Goal: Task Accomplishment & Management: Complete application form

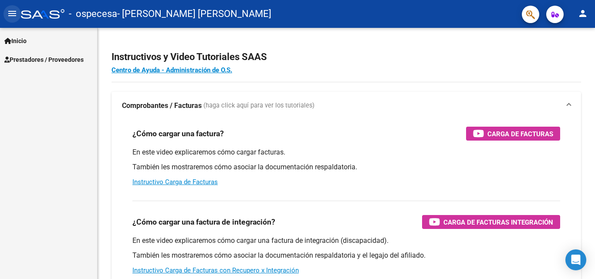
click at [14, 14] on mat-icon "menu" at bounding box center [12, 13] width 10 height 10
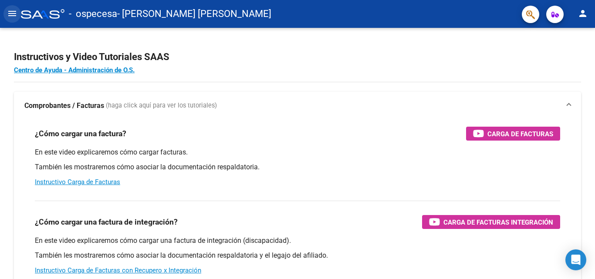
click at [14, 14] on mat-icon "menu" at bounding box center [12, 13] width 10 height 10
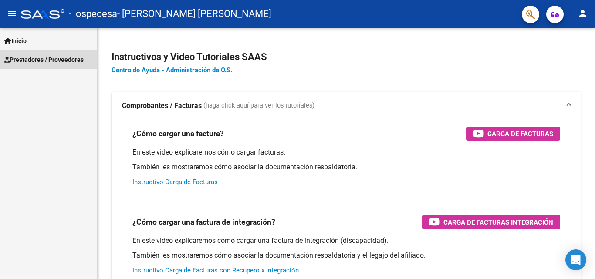
click at [34, 61] on span "Prestadores / Proveedores" at bounding box center [43, 60] width 79 height 10
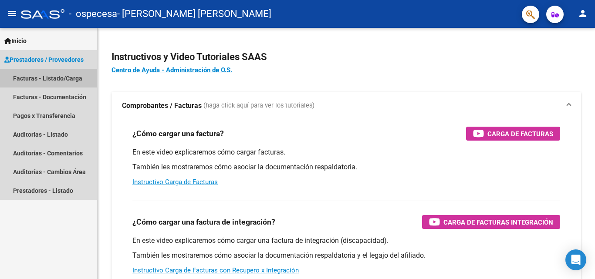
click at [37, 76] on link "Facturas - Listado/Carga" at bounding box center [48, 78] width 97 height 19
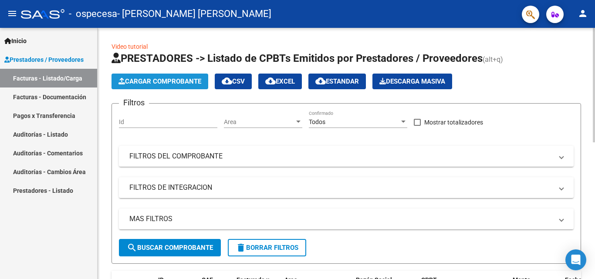
click at [132, 79] on span "Cargar Comprobante" at bounding box center [160, 82] width 83 height 8
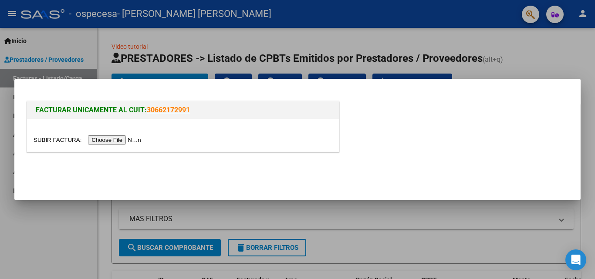
click at [159, 108] on link "30662172991" at bounding box center [168, 110] width 43 height 8
click at [98, 141] on input "file" at bounding box center [89, 140] width 110 height 9
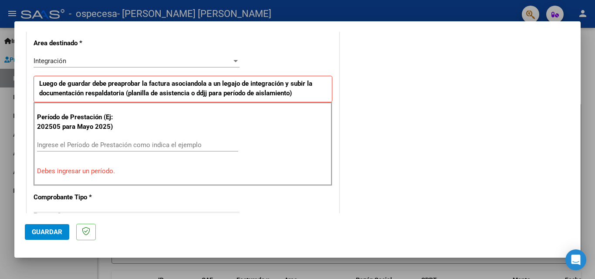
scroll to position [232, 0]
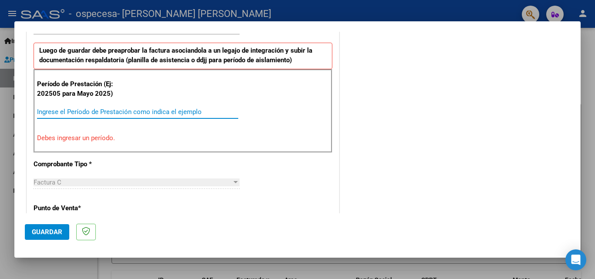
click at [51, 113] on input "Ingrese el Período de Prestación como indica el ejemplo" at bounding box center [137, 112] width 201 height 8
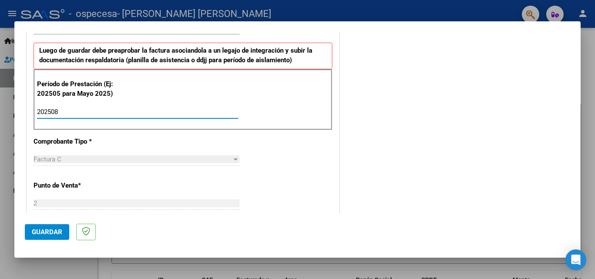
type input "202508"
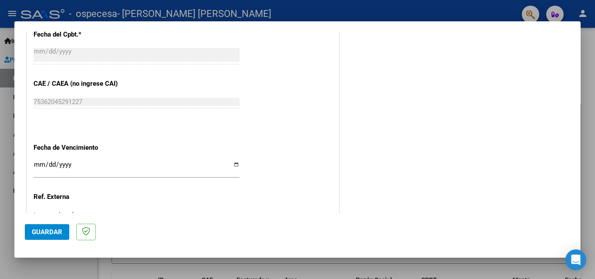
scroll to position [524, 0]
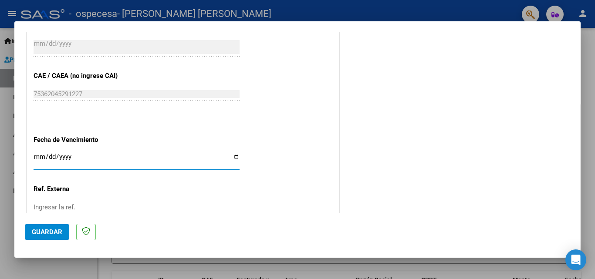
click at [41, 156] on input "Ingresar la fecha" at bounding box center [137, 160] width 206 height 14
type input "[DATE]"
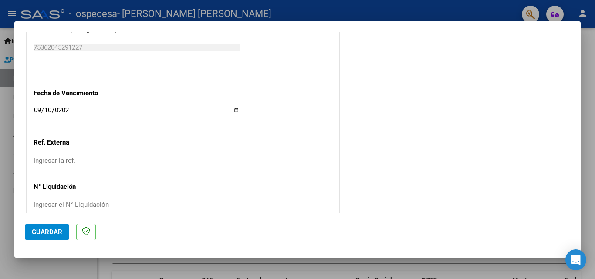
scroll to position [585, 0]
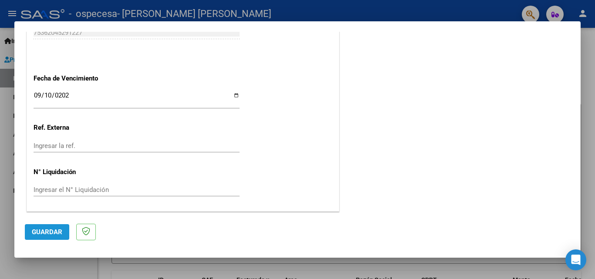
click at [56, 232] on span "Guardar" at bounding box center [47, 232] width 31 height 8
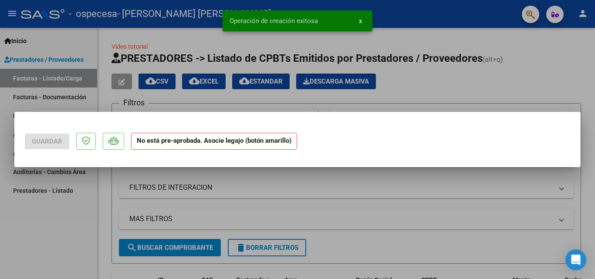
scroll to position [0, 0]
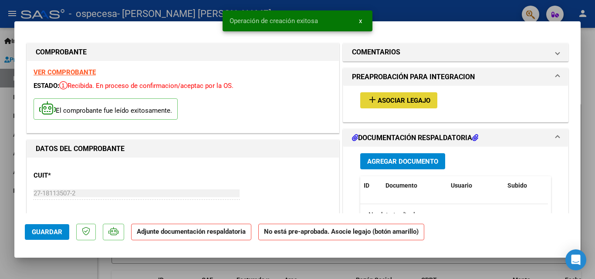
click at [383, 99] on span "Asociar Legajo" at bounding box center [404, 101] width 53 height 8
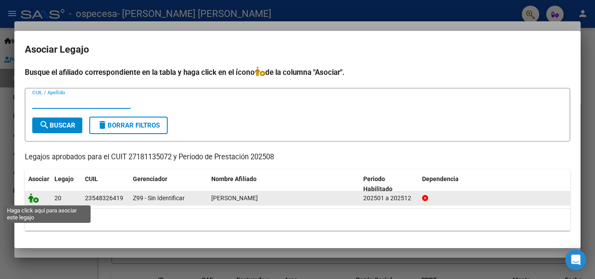
click at [34, 198] on icon at bounding box center [33, 198] width 10 height 10
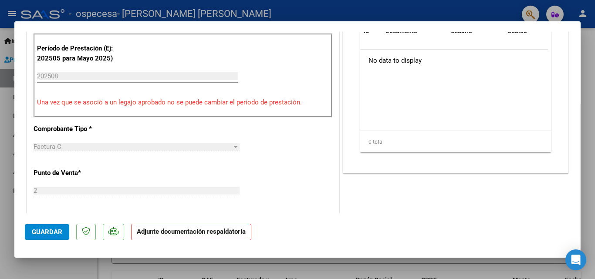
scroll to position [105, 0]
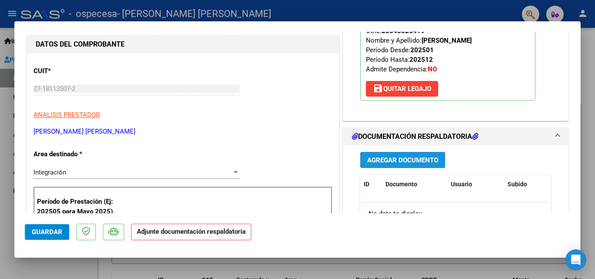
click at [386, 160] on span "Agregar Documento" at bounding box center [402, 160] width 71 height 8
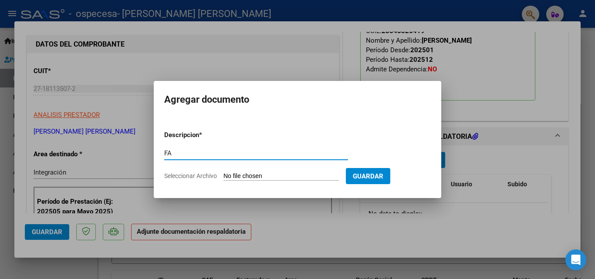
type input "F"
type input "ASISTENCIA [DATE]- [PERSON_NAME]- PSP"
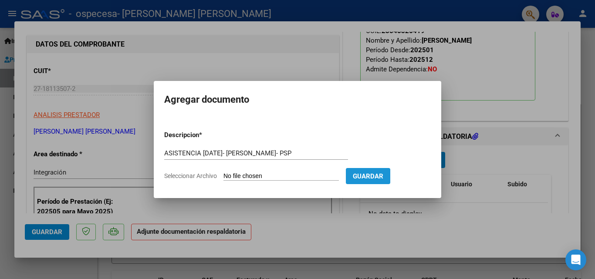
click at [383, 179] on span "Guardar" at bounding box center [368, 177] width 31 height 8
click at [259, 177] on input "Seleccionar Archivo" at bounding box center [281, 177] width 115 height 8
type input "C:\fakepath\ASISTENCIA [DATE]- [PERSON_NAME]- PSP.pdf"
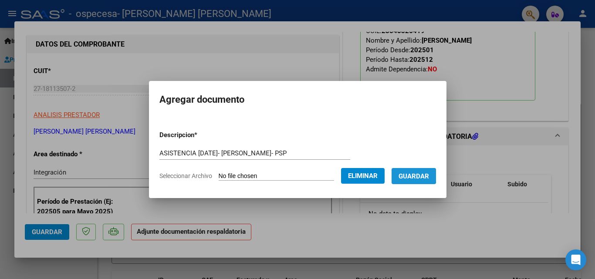
click at [413, 174] on span "Guardar" at bounding box center [414, 177] width 31 height 8
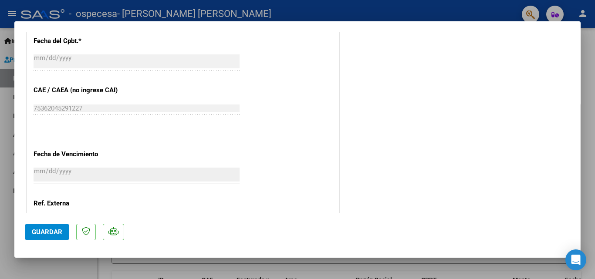
scroll to position [598, 0]
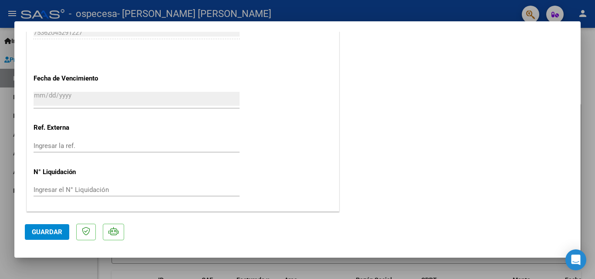
click at [49, 235] on span "Guardar" at bounding box center [47, 232] width 31 height 8
click at [285, 10] on div at bounding box center [297, 139] width 595 height 279
type input "$ 0,00"
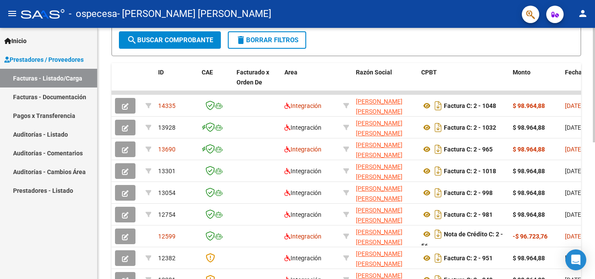
scroll to position [209, 0]
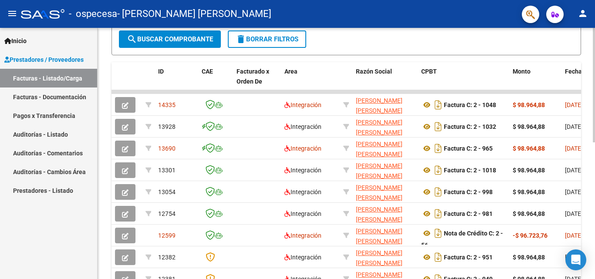
click at [595, 177] on div at bounding box center [594, 182] width 2 height 115
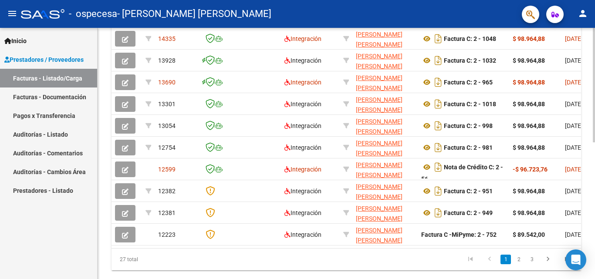
scroll to position [297, 0]
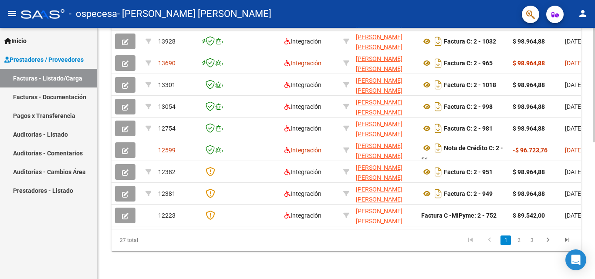
click at [595, 237] on div at bounding box center [594, 222] width 2 height 115
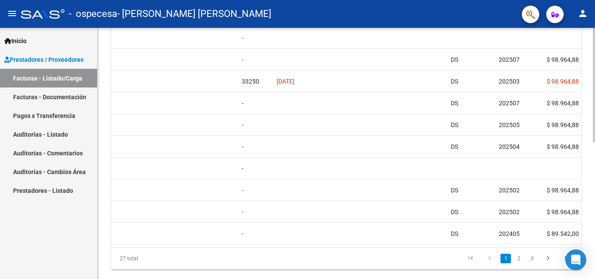
scroll to position [301, 0]
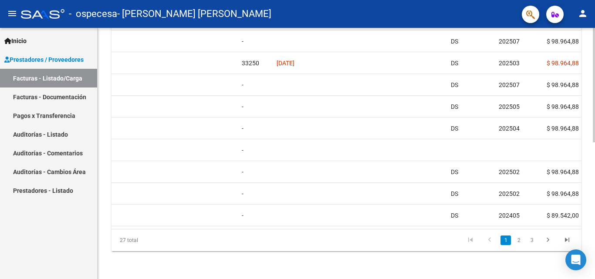
click at [595, 224] on div at bounding box center [594, 222] width 2 height 115
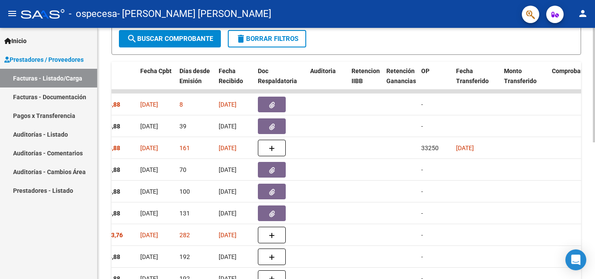
scroll to position [208, 0]
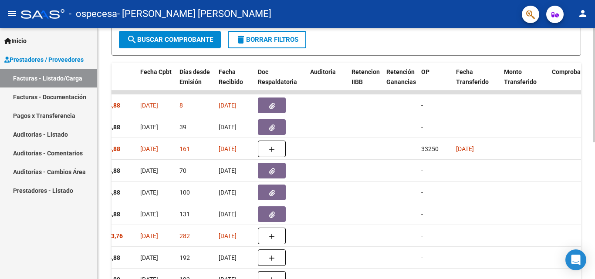
click at [593, 142] on div at bounding box center [594, 182] width 2 height 115
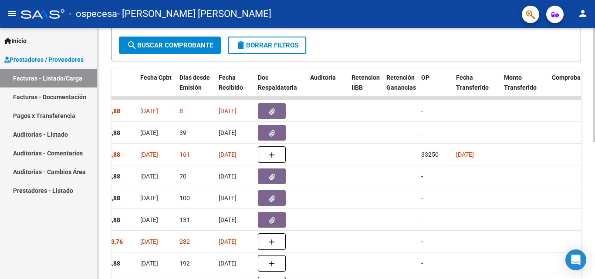
scroll to position [203, 0]
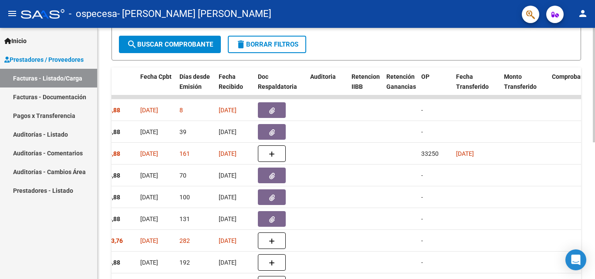
click at [595, 213] on div at bounding box center [594, 180] width 2 height 115
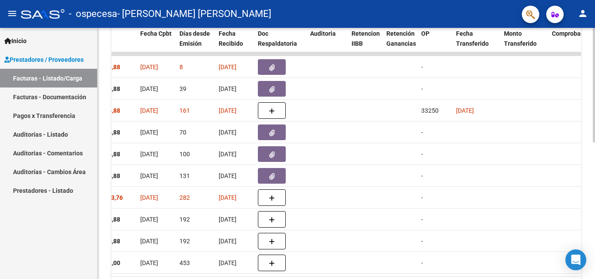
click at [595, 219] on div at bounding box center [594, 200] width 2 height 115
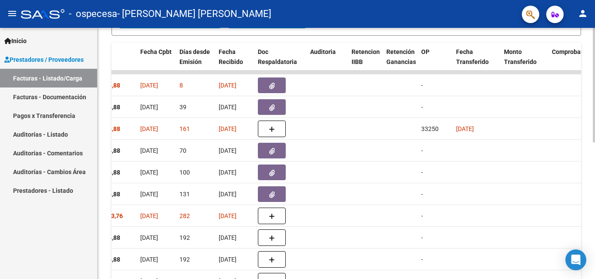
click at [595, 210] on div at bounding box center [594, 191] width 2 height 115
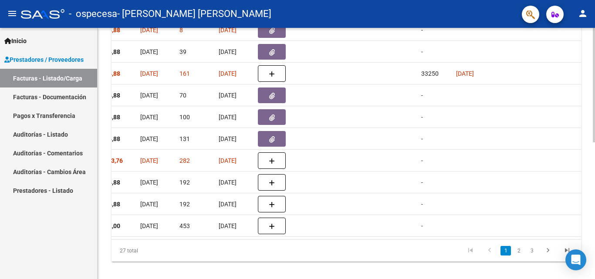
scroll to position [286, 0]
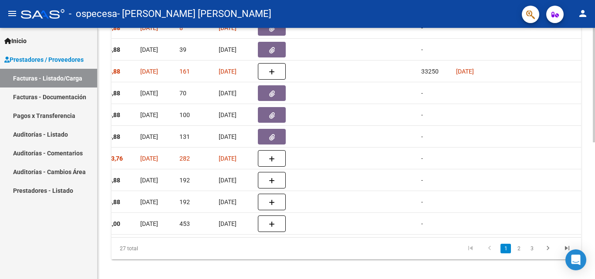
click at [595, 237] on div at bounding box center [594, 218] width 2 height 115
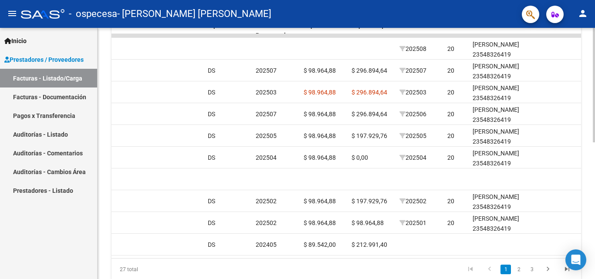
scroll to position [280, 0]
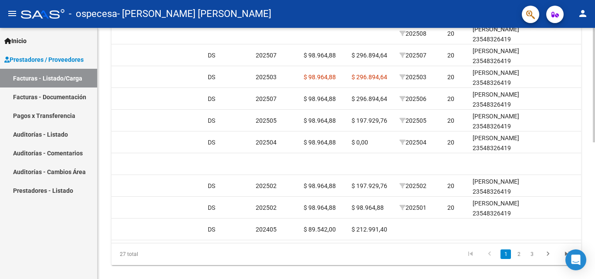
click at [594, 211] on div at bounding box center [594, 216] width 2 height 115
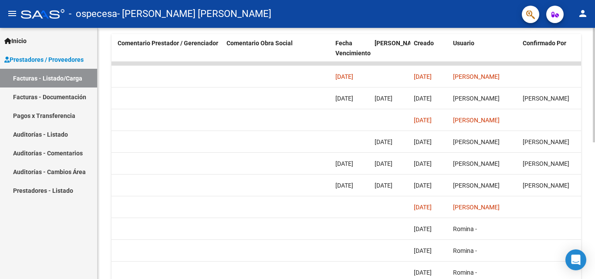
scroll to position [238, 0]
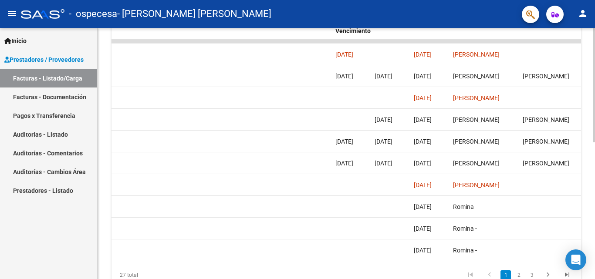
click at [595, 170] on div at bounding box center [594, 206] width 2 height 115
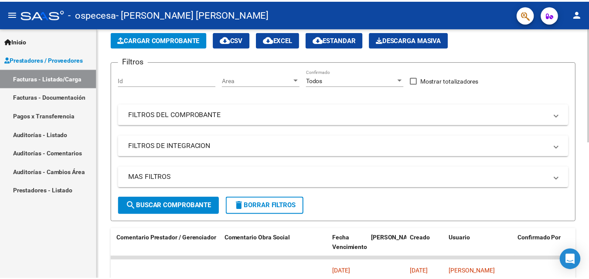
scroll to position [0, 0]
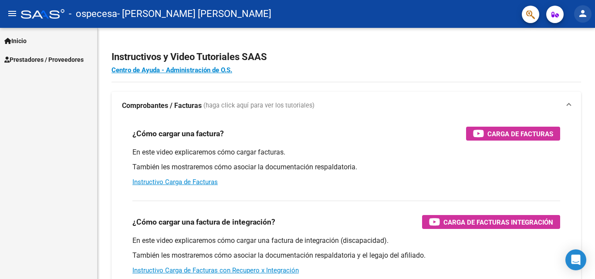
click at [587, 15] on mat-icon "person" at bounding box center [583, 13] width 10 height 10
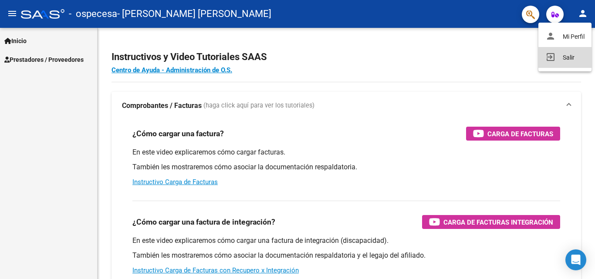
click at [570, 55] on button "exit_to_app Salir" at bounding box center [565, 57] width 53 height 21
